Goal: Task Accomplishment & Management: Manage account settings

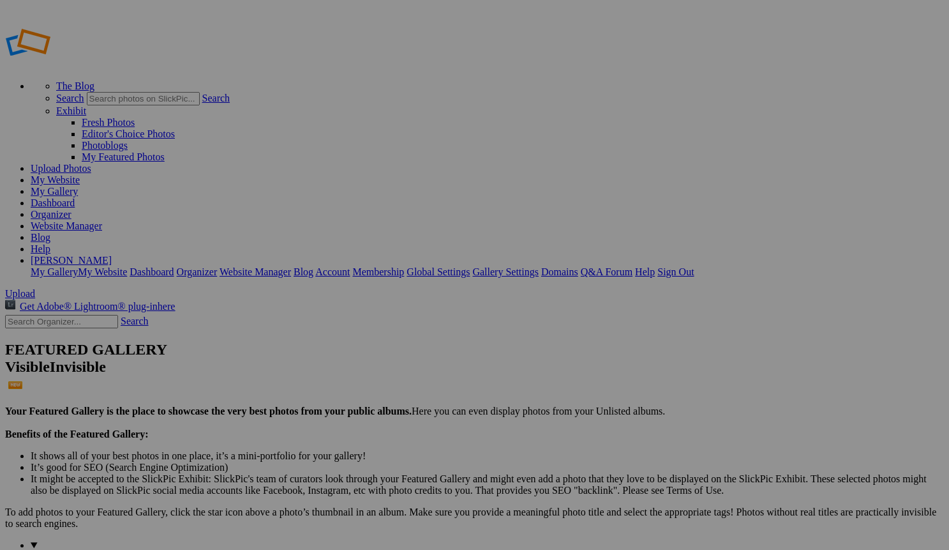
drag, startPoint x: 423, startPoint y: 247, endPoint x: 516, endPoint y: 253, distance: 94.1
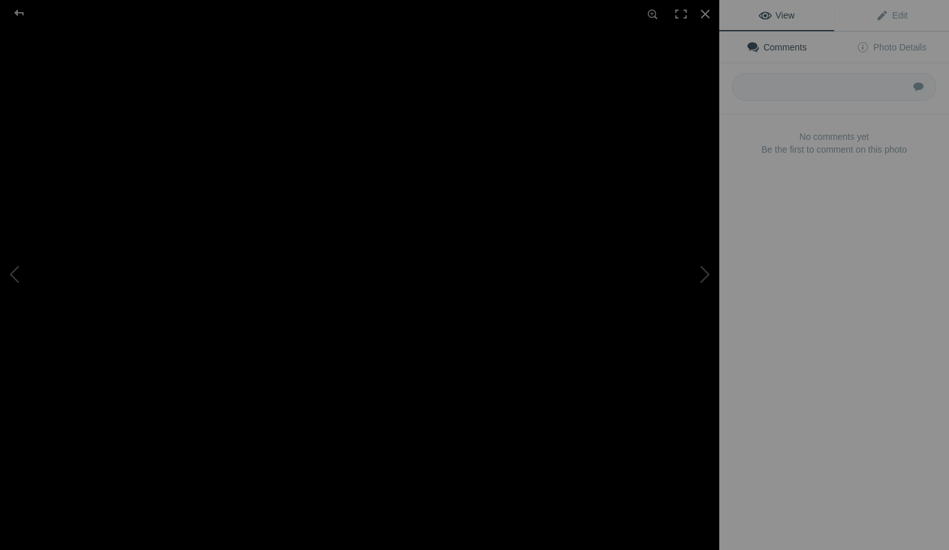
type input "Atlas Black & White dog wearing Christmas light bulbs"
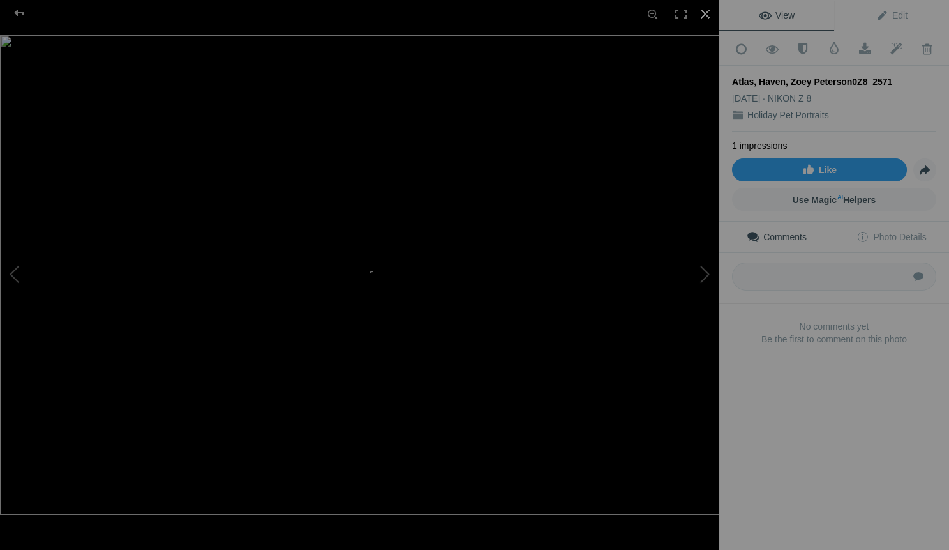
click at [707, 13] on div at bounding box center [705, 14] width 28 height 28
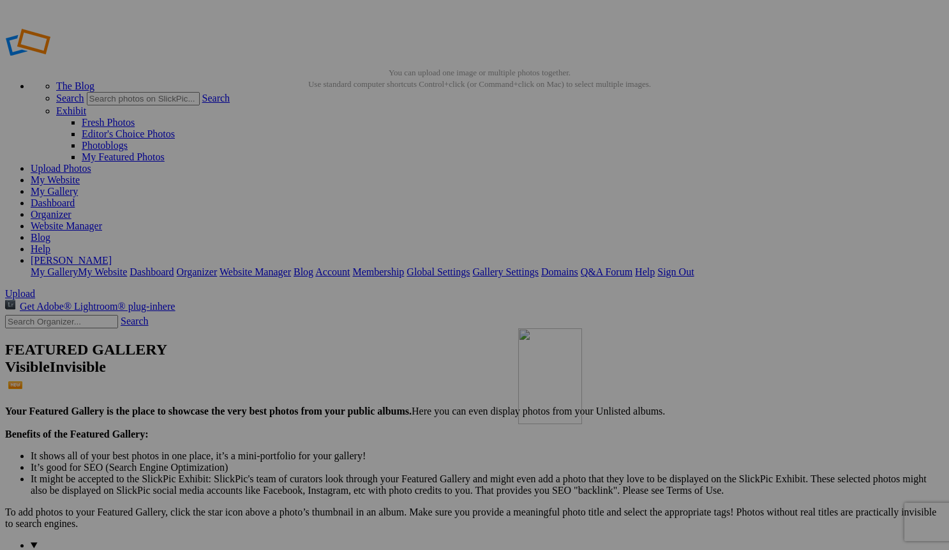
drag, startPoint x: 802, startPoint y: 179, endPoint x: 701, endPoint y: 420, distance: 261.6
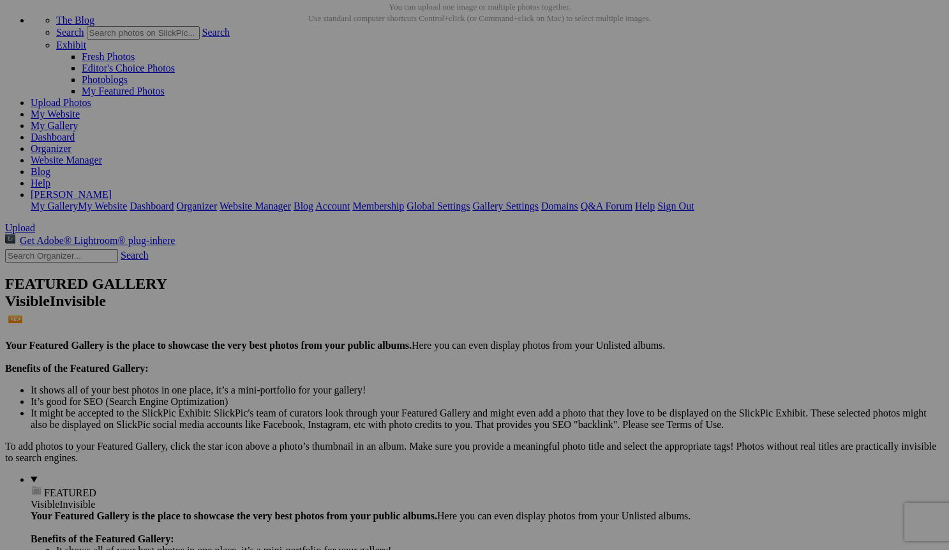
scroll to position [72, 0]
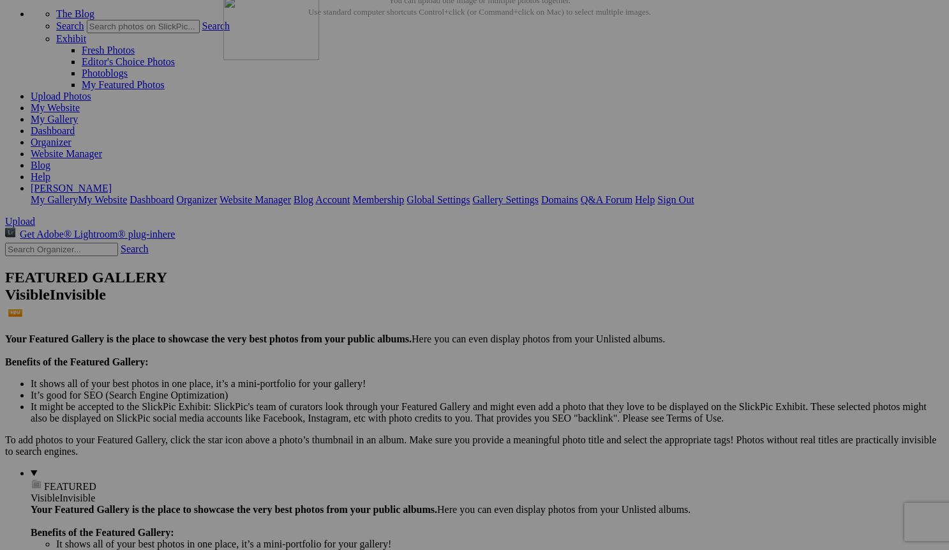
drag, startPoint x: 246, startPoint y: 306, endPoint x: 408, endPoint y: 109, distance: 255.0
drag, startPoint x: 578, startPoint y: 315, endPoint x: 400, endPoint y: 101, distance: 278.7
drag, startPoint x: 814, startPoint y: 130, endPoint x: 474, endPoint y: 404, distance: 436.8
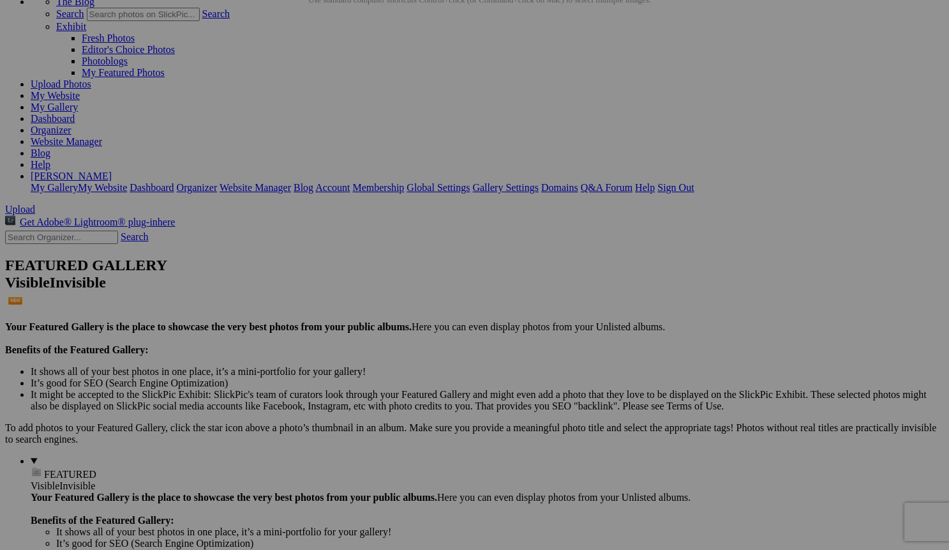
scroll to position [85, 0]
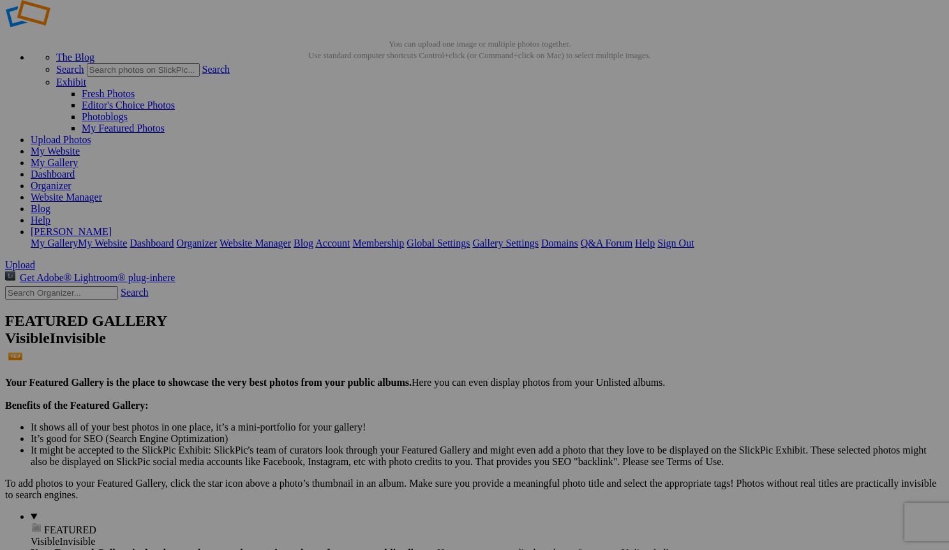
scroll to position [34, 0]
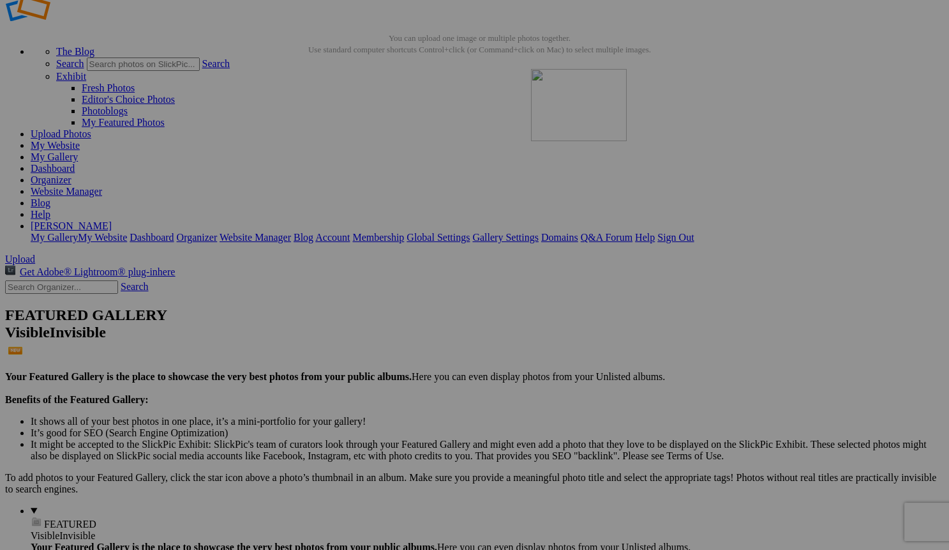
drag, startPoint x: 471, startPoint y: 361, endPoint x: 715, endPoint y: 178, distance: 304.7
drag, startPoint x: 713, startPoint y: 501, endPoint x: 688, endPoint y: 238, distance: 263.6
drag, startPoint x: 698, startPoint y: 162, endPoint x: 327, endPoint y: 305, distance: 397.5
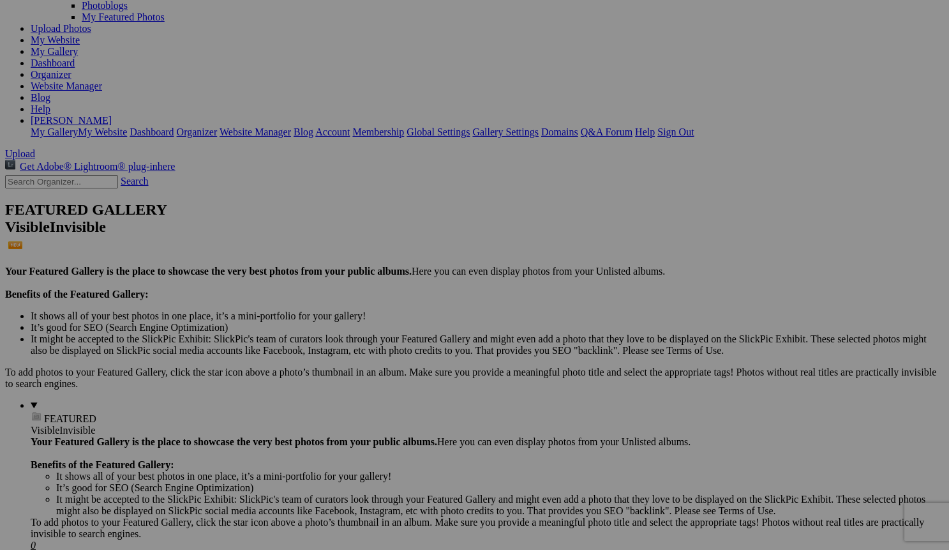
scroll to position [140, 0]
drag, startPoint x: 352, startPoint y: 407, endPoint x: 686, endPoint y: 195, distance: 395.1
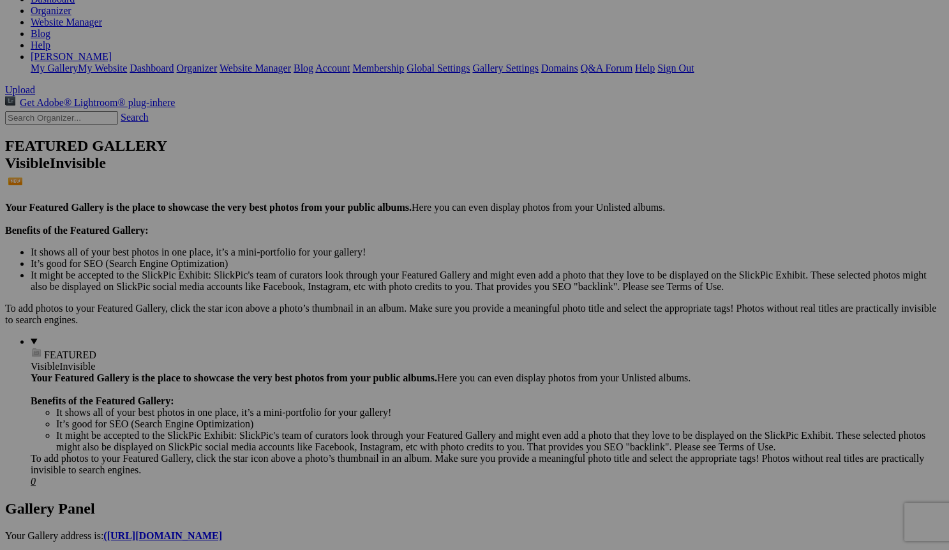
scroll to position [204, 0]
drag, startPoint x: 574, startPoint y: 481, endPoint x: 499, endPoint y: 210, distance: 281.4
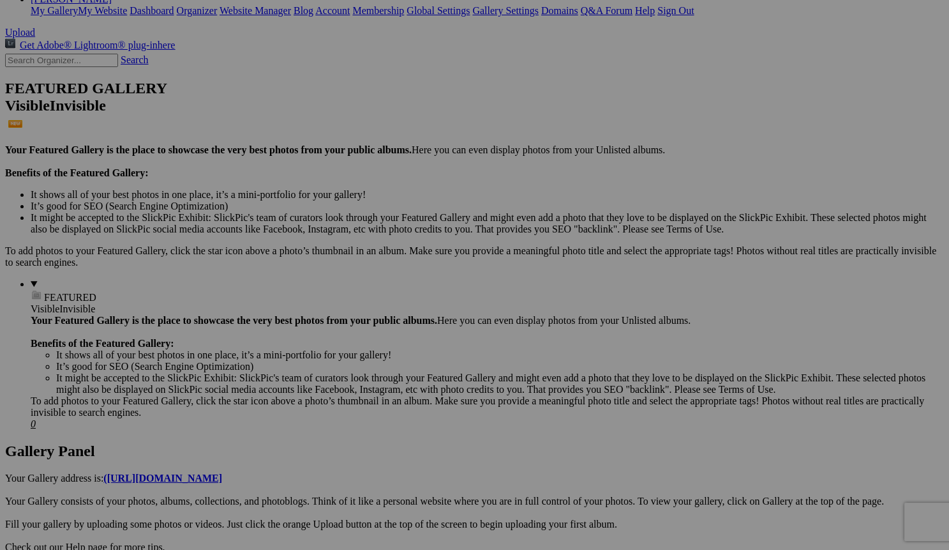
scroll to position [262, 0]
drag, startPoint x: 707, startPoint y: 435, endPoint x: 499, endPoint y: 230, distance: 292.1
drag, startPoint x: 501, startPoint y: 230, endPoint x: 600, endPoint y: 73, distance: 186.0
drag, startPoint x: 592, startPoint y: 274, endPoint x: 528, endPoint y: 79, distance: 204.9
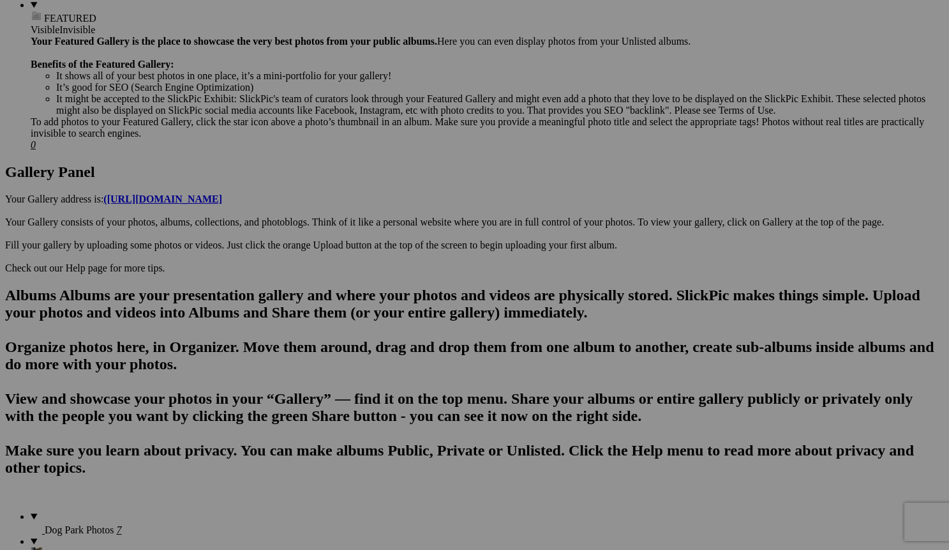
scroll to position [540, 0]
drag, startPoint x: 488, startPoint y: 483, endPoint x: 506, endPoint y: 135, distance: 349.1
drag, startPoint x: 456, startPoint y: 497, endPoint x: 481, endPoint y: 132, distance: 366.0
drag, startPoint x: 477, startPoint y: 485, endPoint x: 570, endPoint y: 283, distance: 221.7
drag, startPoint x: 689, startPoint y: 481, endPoint x: 614, endPoint y: 285, distance: 210.0
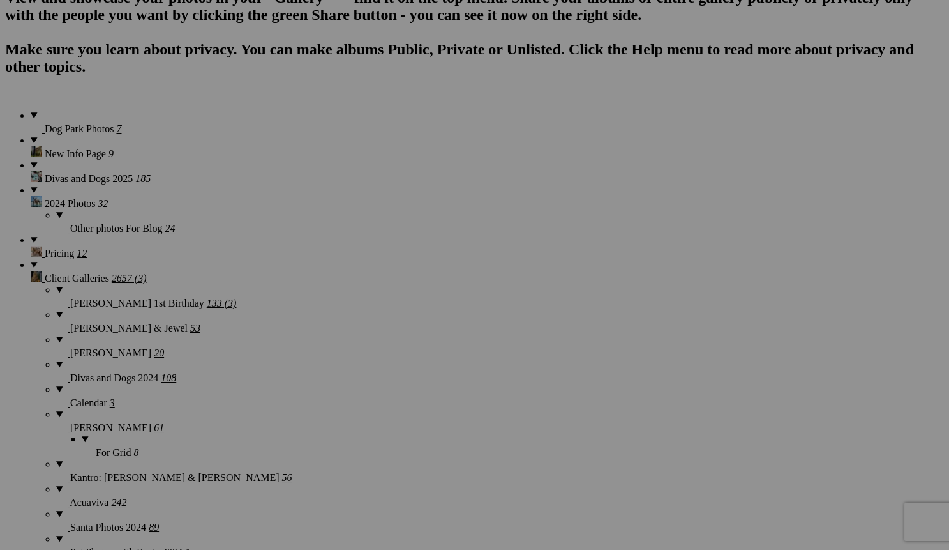
scroll to position [940, 0]
drag, startPoint x: 715, startPoint y: 391, endPoint x: 739, endPoint y: 204, distance: 189.2
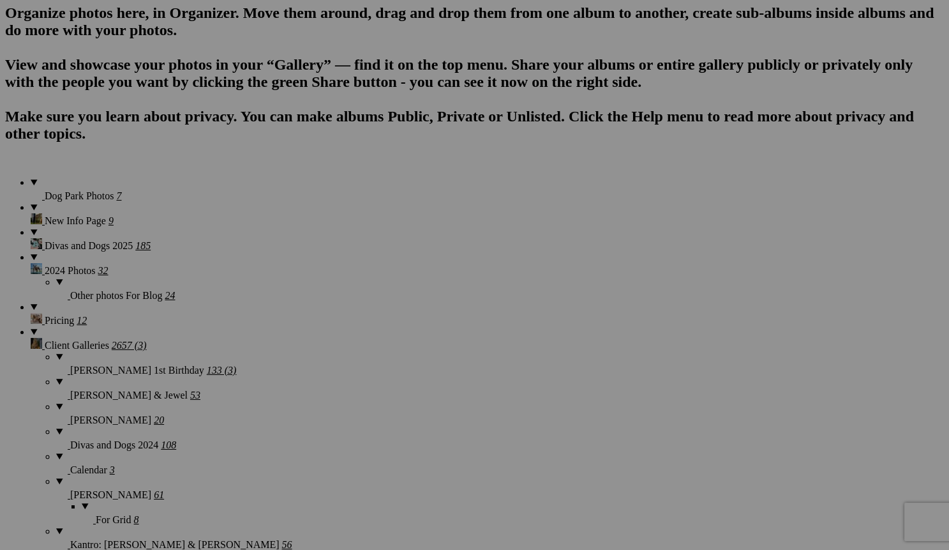
scroll to position [874, 0]
drag, startPoint x: 460, startPoint y: 306, endPoint x: 388, endPoint y: 51, distance: 264.7
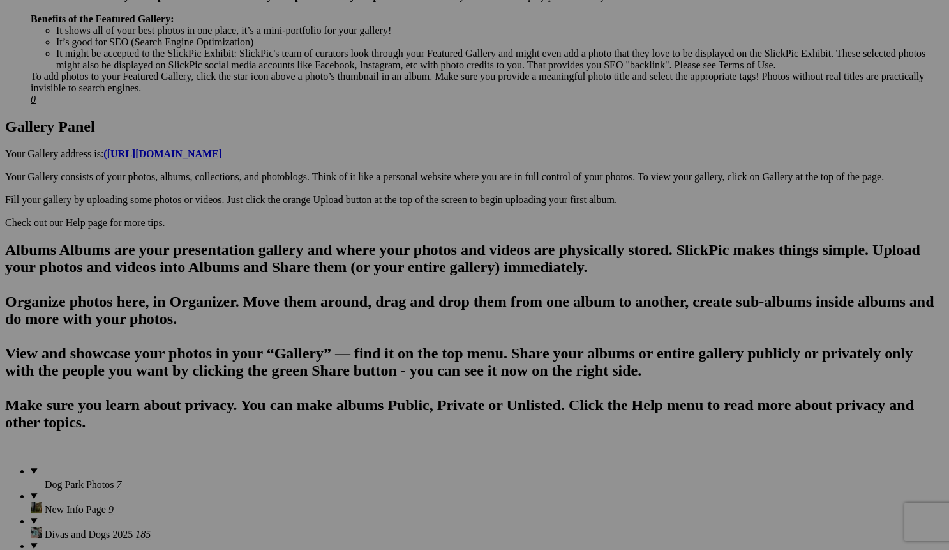
scroll to position [585, 0]
drag, startPoint x: 461, startPoint y: 446, endPoint x: 612, endPoint y: 217, distance: 274.1
drag, startPoint x: 695, startPoint y: 267, endPoint x: 532, endPoint y: 253, distance: 164.1
drag, startPoint x: 594, startPoint y: 442, endPoint x: 626, endPoint y: 247, distance: 197.8
drag, startPoint x: 674, startPoint y: 428, endPoint x: 725, endPoint y: 255, distance: 180.6
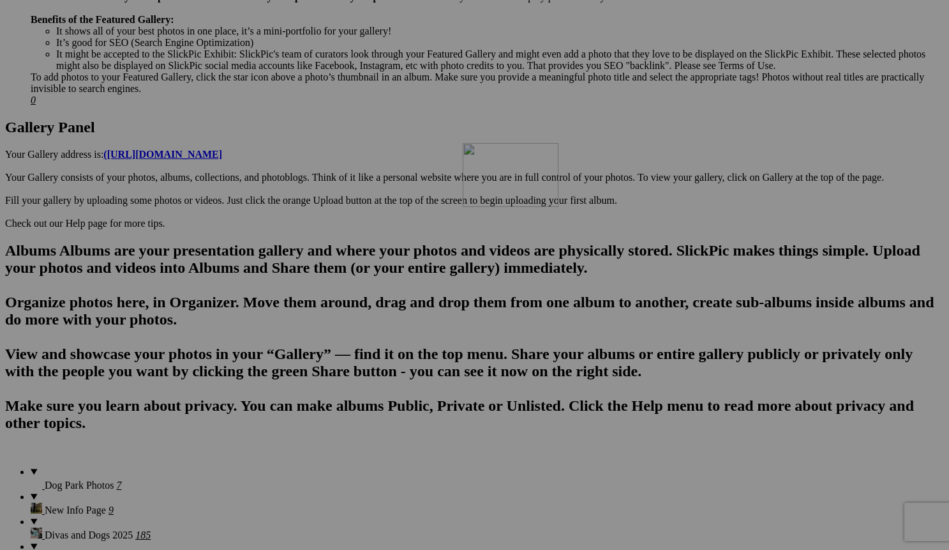
drag, startPoint x: 806, startPoint y: 267, endPoint x: 648, endPoint y: 254, distance: 158.2
drag, startPoint x: 809, startPoint y: 434, endPoint x: 262, endPoint y: 397, distance: 548.4
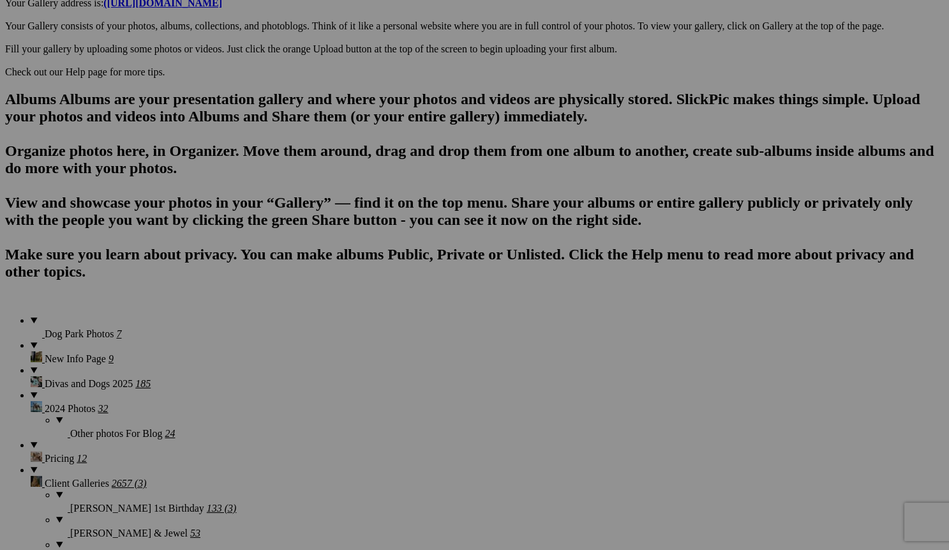
scroll to position [741, 0]
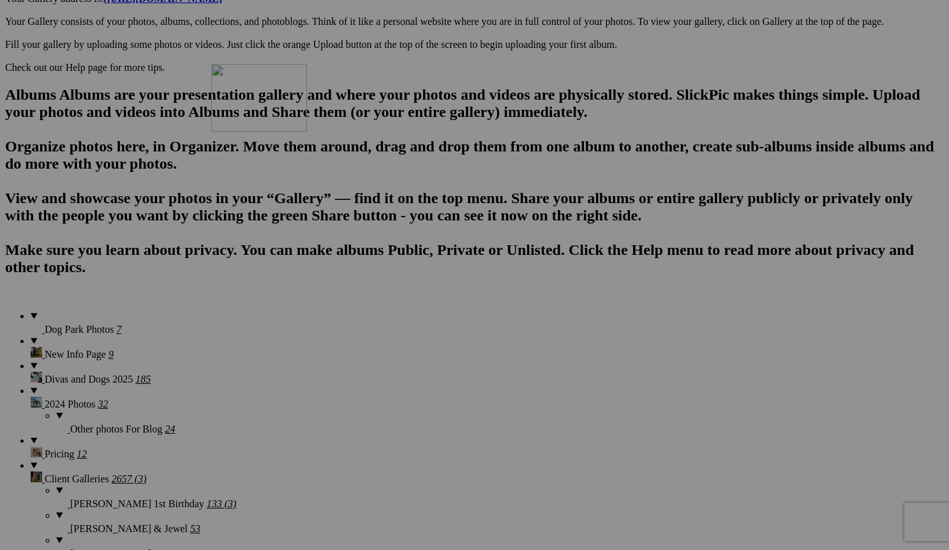
drag, startPoint x: 473, startPoint y: 442, endPoint x: 396, endPoint y: 176, distance: 277.8
drag, startPoint x: 460, startPoint y: 433, endPoint x: 517, endPoint y: 93, distance: 345.7
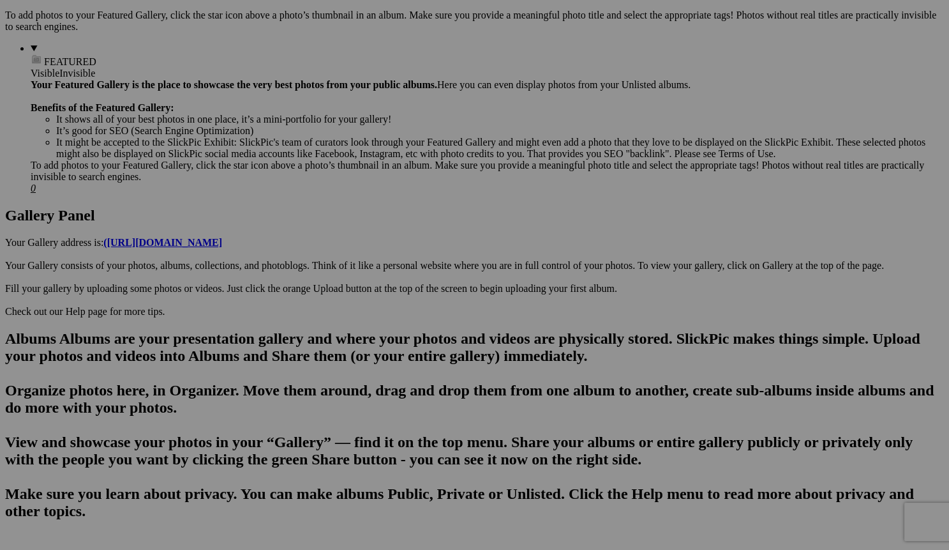
scroll to position [494, 0]
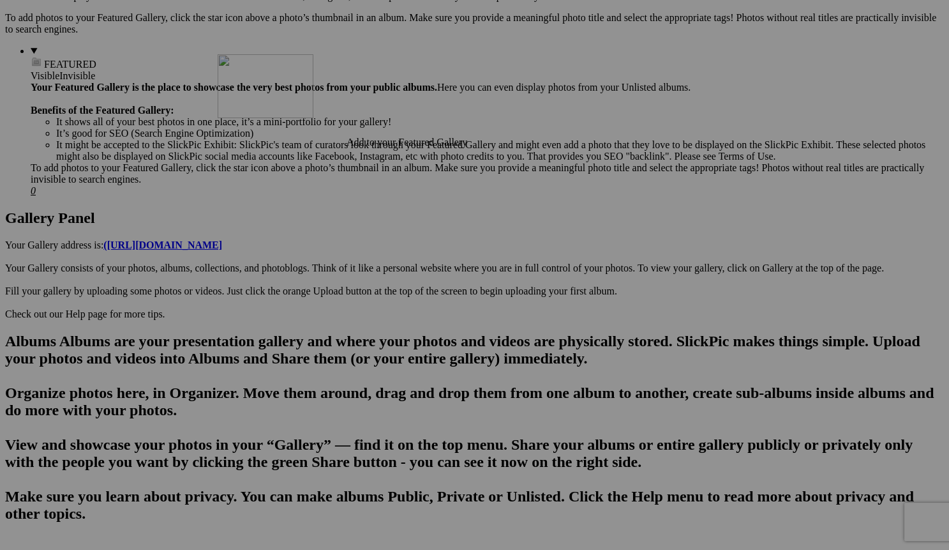
drag, startPoint x: 476, startPoint y: 343, endPoint x: 402, endPoint y: 171, distance: 187.6
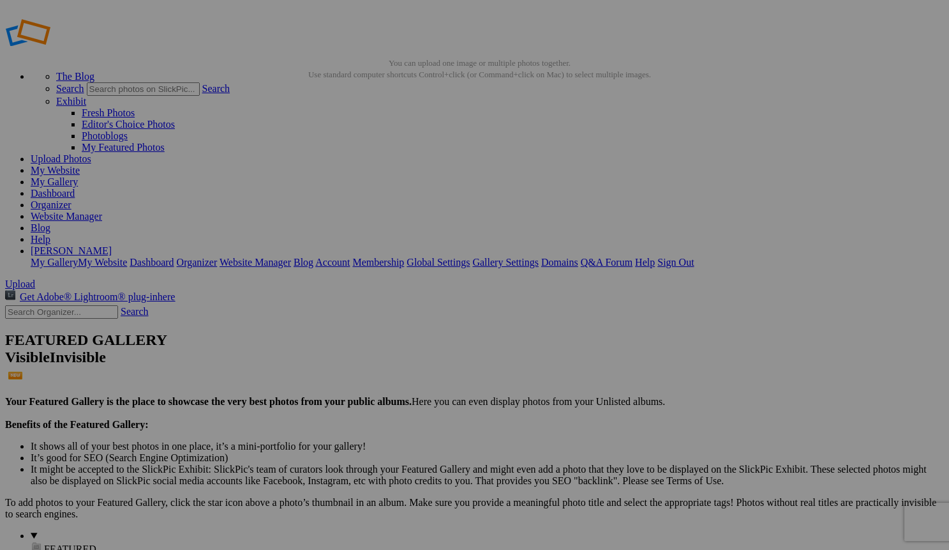
scroll to position [4, 0]
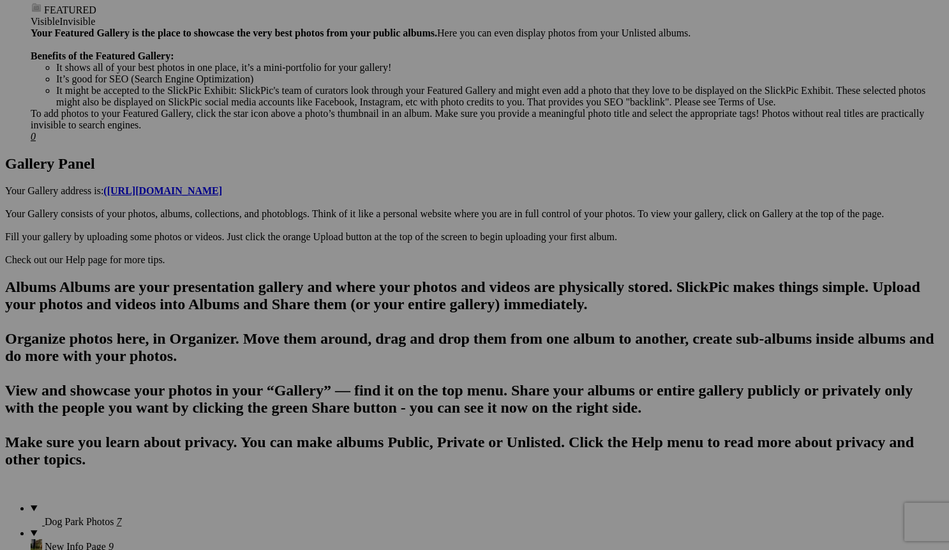
scroll to position [545, 0]
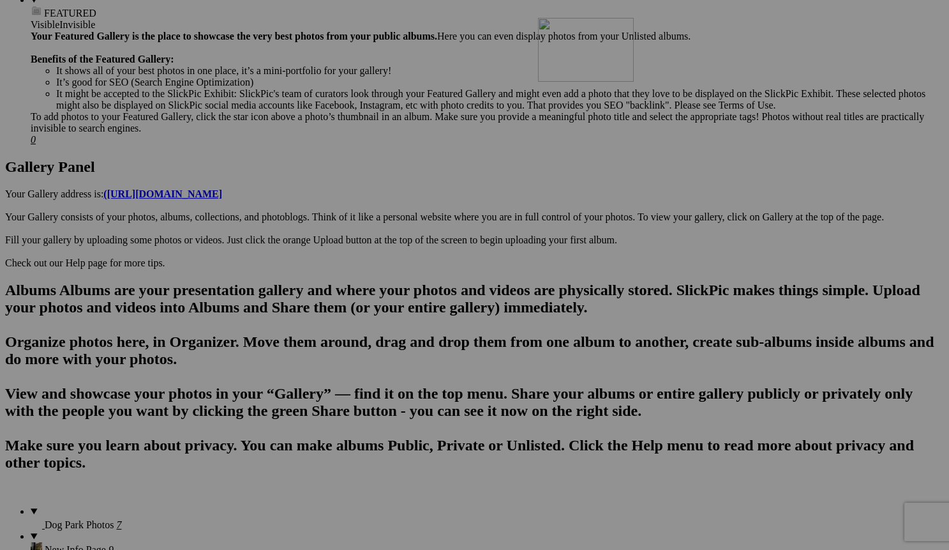
drag, startPoint x: 845, startPoint y: 302, endPoint x: 723, endPoint y: 129, distance: 211.7
drag, startPoint x: 706, startPoint y: 311, endPoint x: 273, endPoint y: 273, distance: 434.5
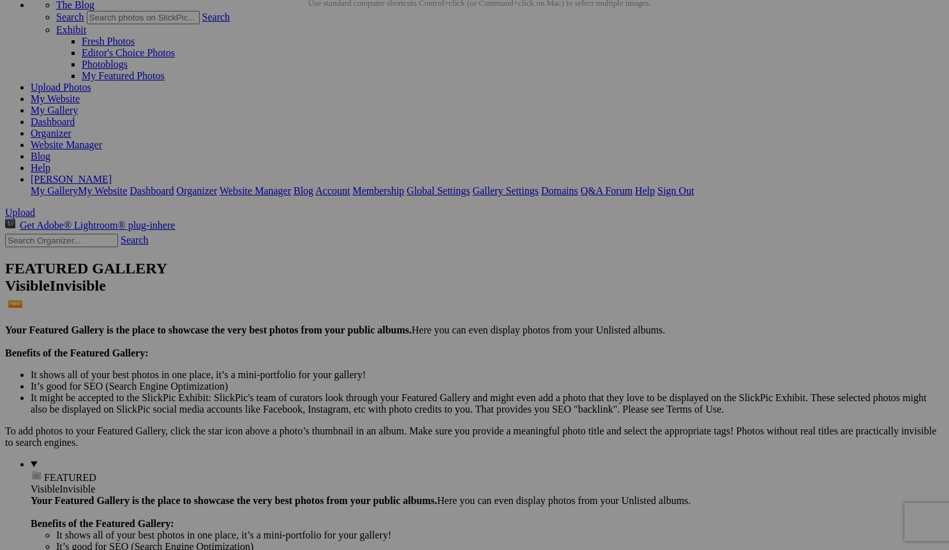
scroll to position [79, 0]
drag, startPoint x: 605, startPoint y: 284, endPoint x: 739, endPoint y: 117, distance: 213.5
drag, startPoint x: 823, startPoint y: 294, endPoint x: 751, endPoint y: 110, distance: 197.9
drag, startPoint x: 805, startPoint y: 447, endPoint x: 745, endPoint y: 123, distance: 329.8
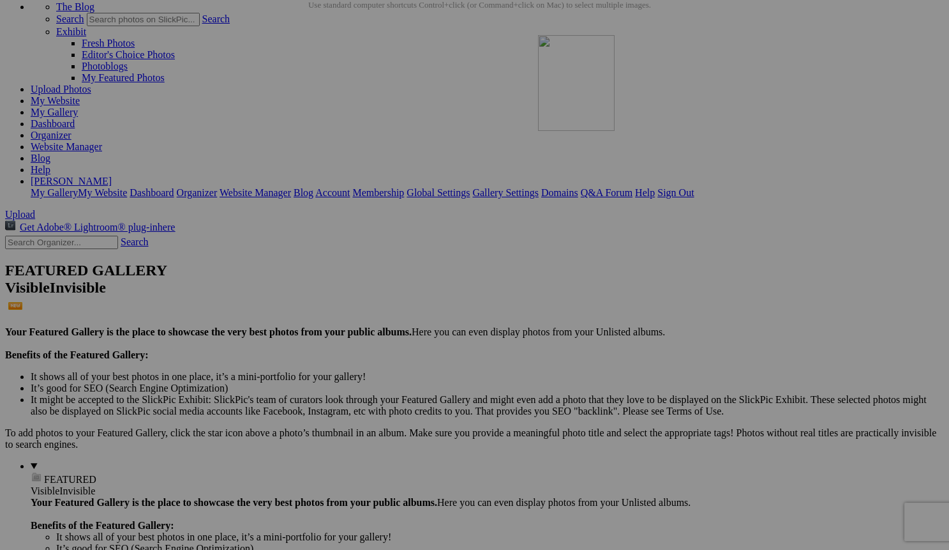
drag, startPoint x: 811, startPoint y: 472, endPoint x: 722, endPoint y: 146, distance: 338.7
drag, startPoint x: 802, startPoint y: 298, endPoint x: 728, endPoint y: 103, distance: 209.1
drag, startPoint x: 807, startPoint y: 115, endPoint x: 647, endPoint y: 93, distance: 161.1
drag, startPoint x: 697, startPoint y: 453, endPoint x: 617, endPoint y: 253, distance: 216.0
drag, startPoint x: 587, startPoint y: 443, endPoint x: 520, endPoint y: 254, distance: 200.5
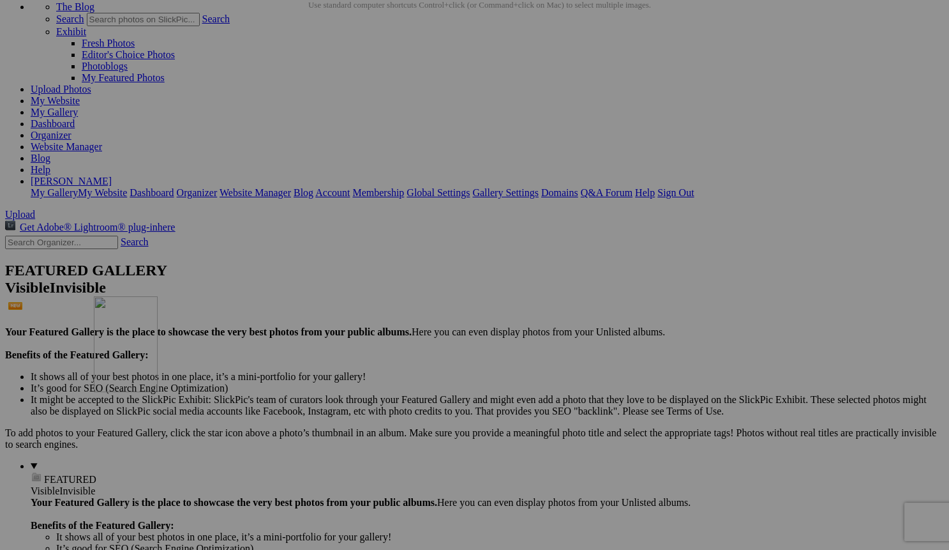
drag, startPoint x: 689, startPoint y: 443, endPoint x: 281, endPoint y: 408, distance: 409.5
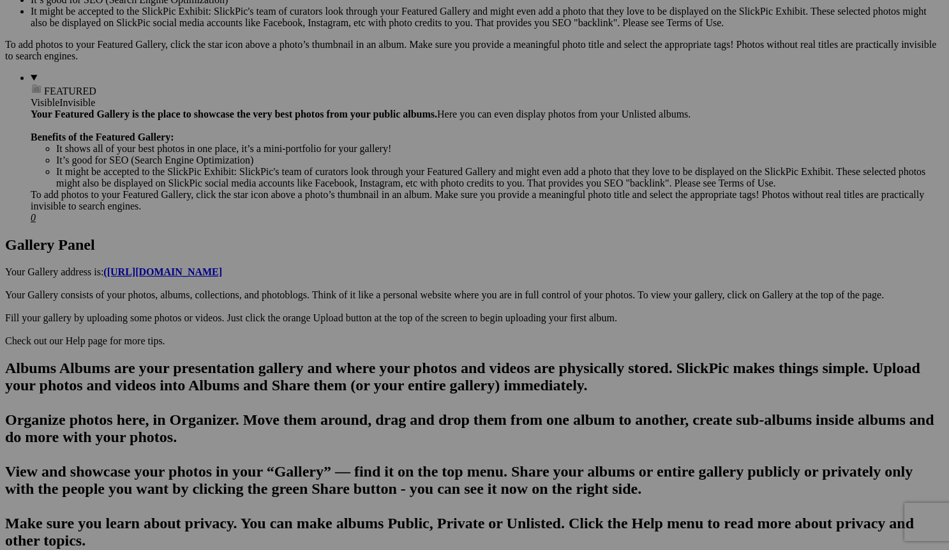
scroll to position [468, 0]
